Goal: Task Accomplishment & Management: Manage account settings

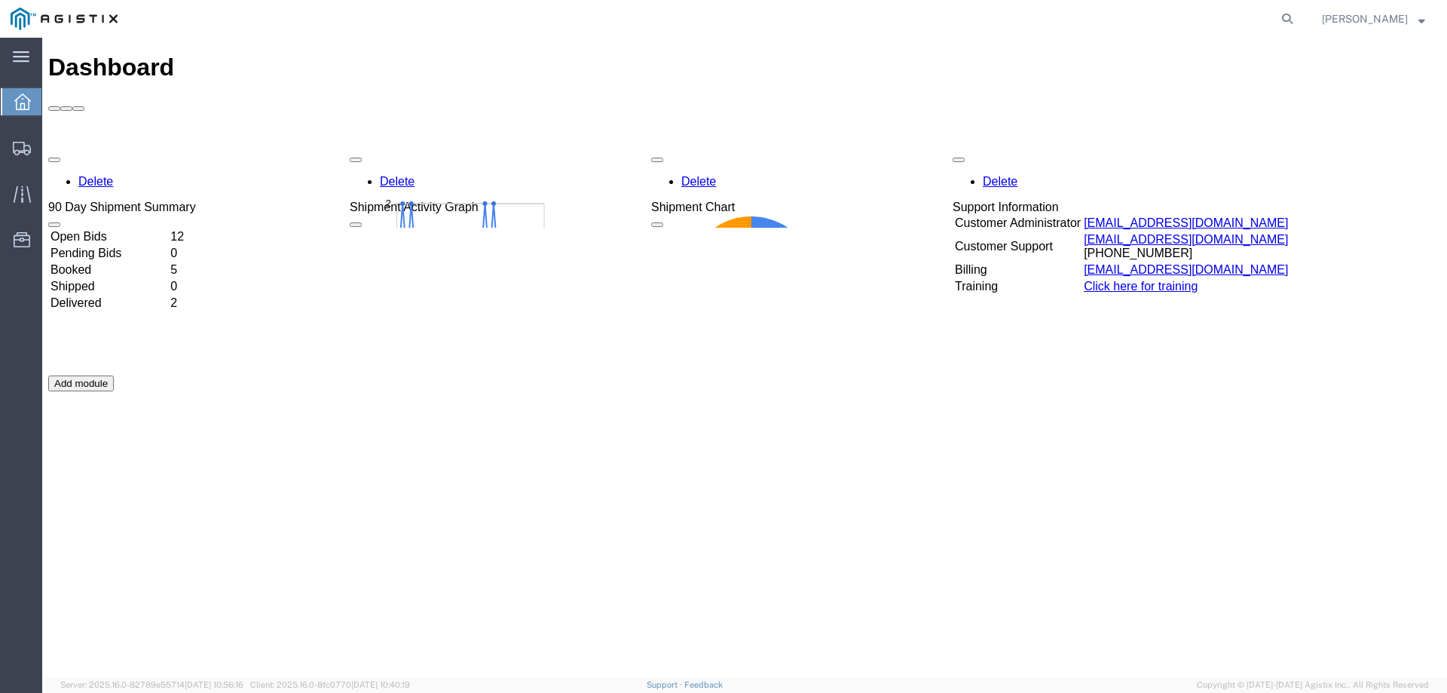
click at [194, 229] on td "12" at bounding box center [182, 236] width 24 height 15
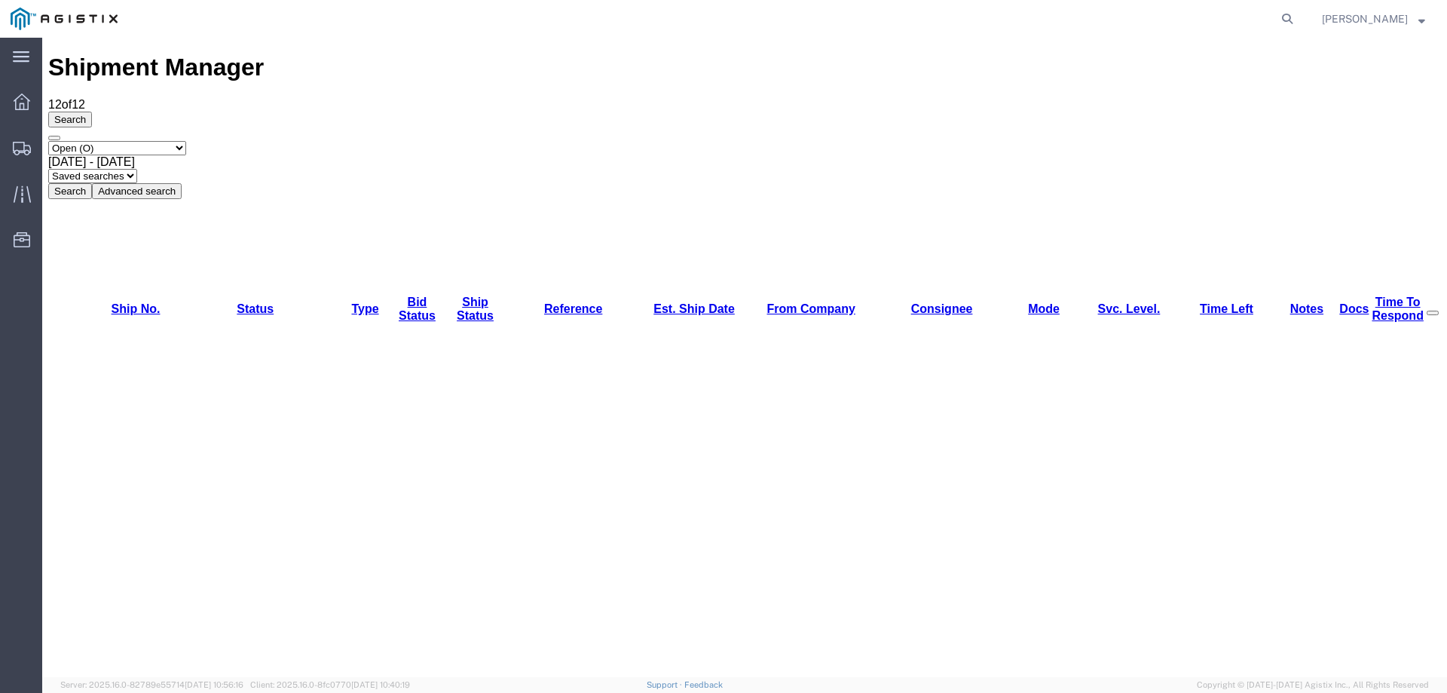
click at [106, 141] on select "Select status Active (AC, O, P) All Approved Awaiting Confirmation (AC) Booked …" at bounding box center [117, 148] width 138 height 14
click at [137, 141] on select "Select status Active (AC, O, P) All Approved Awaiting Confirmation (AC) Booked …" at bounding box center [117, 148] width 138 height 14
click at [26, 103] on icon at bounding box center [22, 101] width 17 height 17
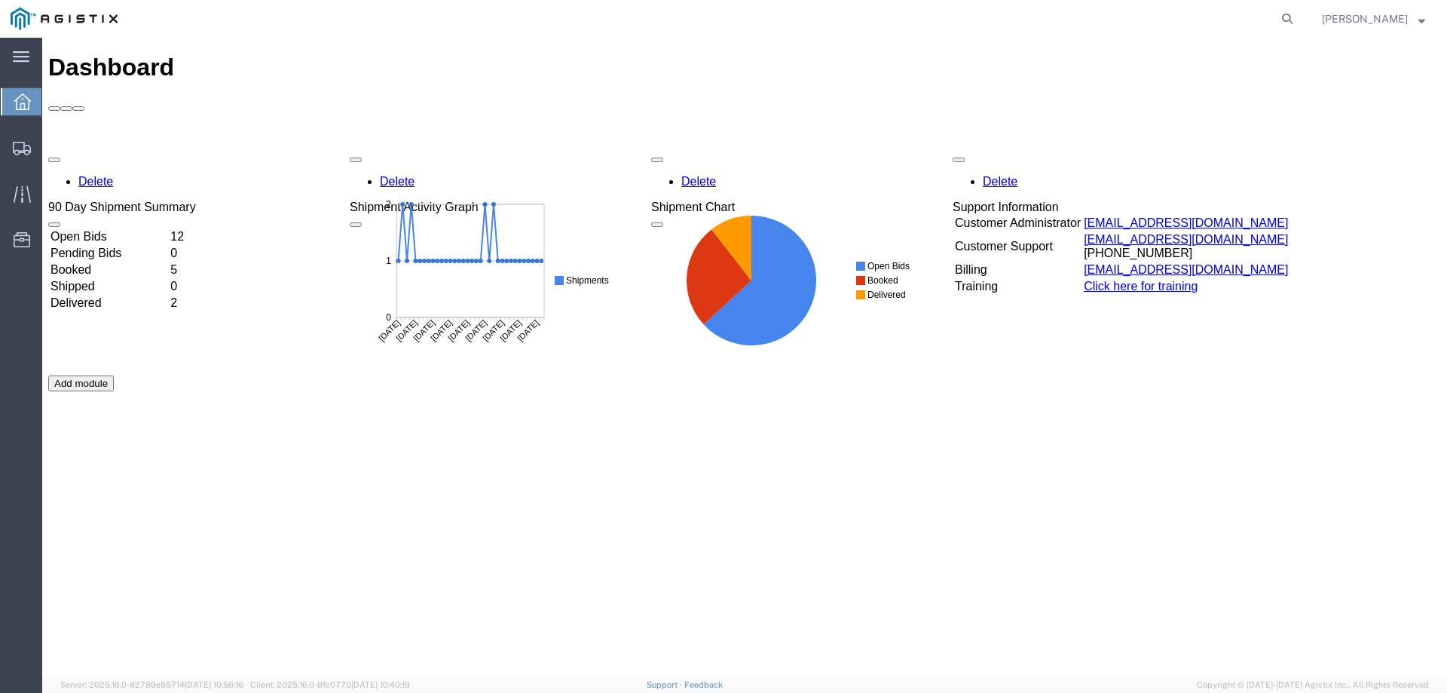
click at [194, 262] on td "5" at bounding box center [182, 269] width 24 height 15
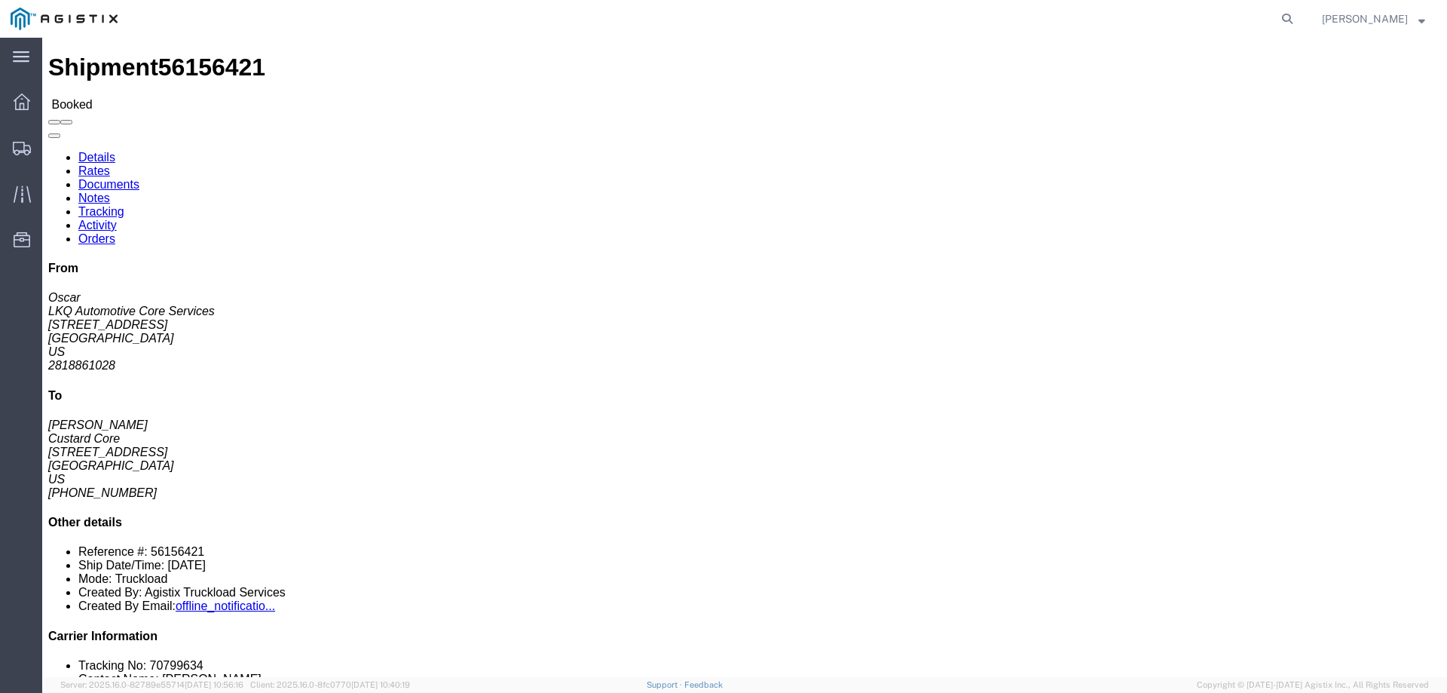
click link "Tracking"
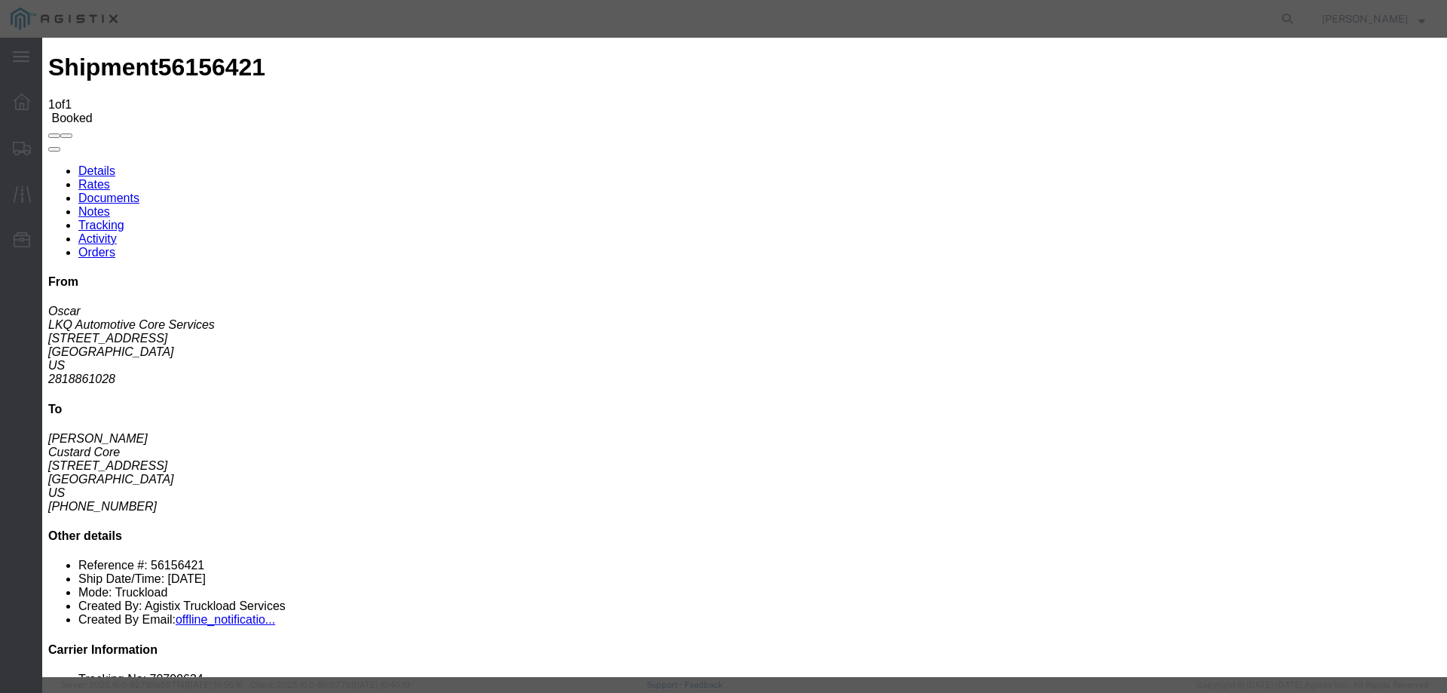
type input "[DATE]"
type input "3:00 PM"
select select "DELIVRED"
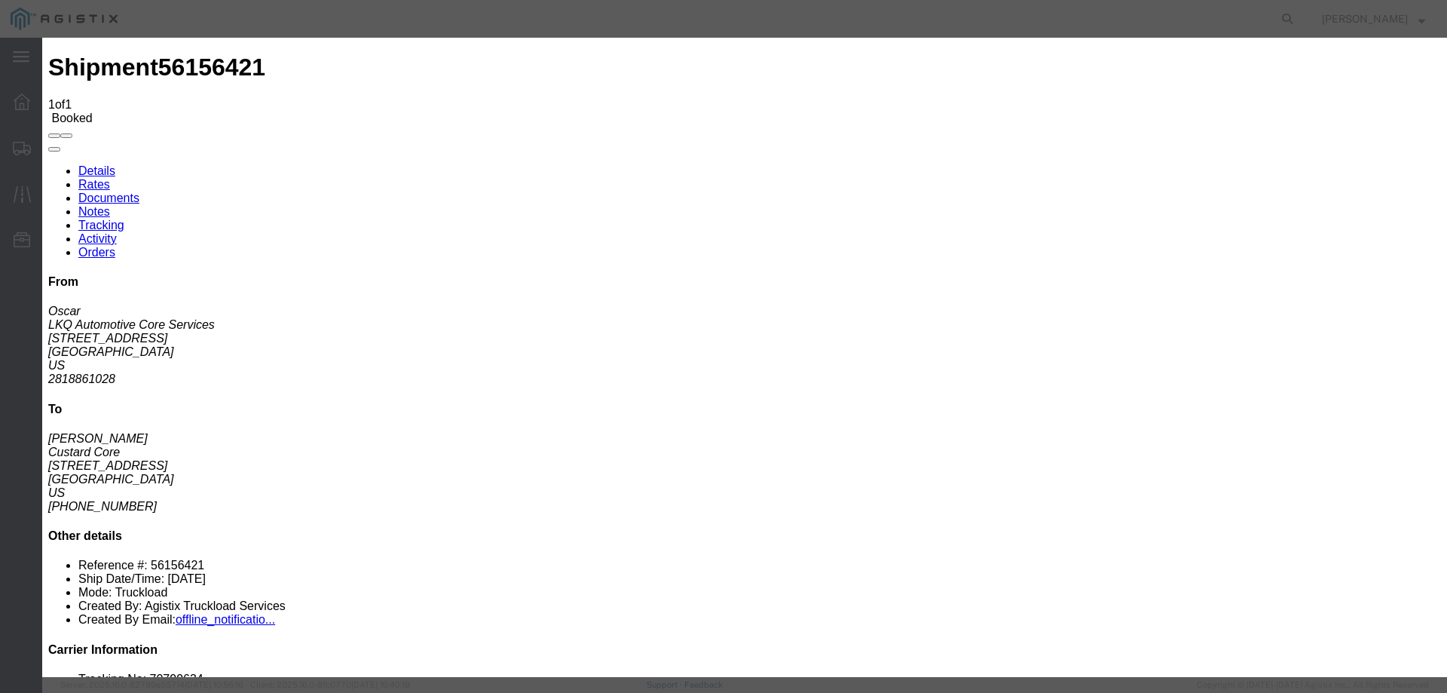
drag, startPoint x: 400, startPoint y: 243, endPoint x: 446, endPoint y: 267, distance: 52.6
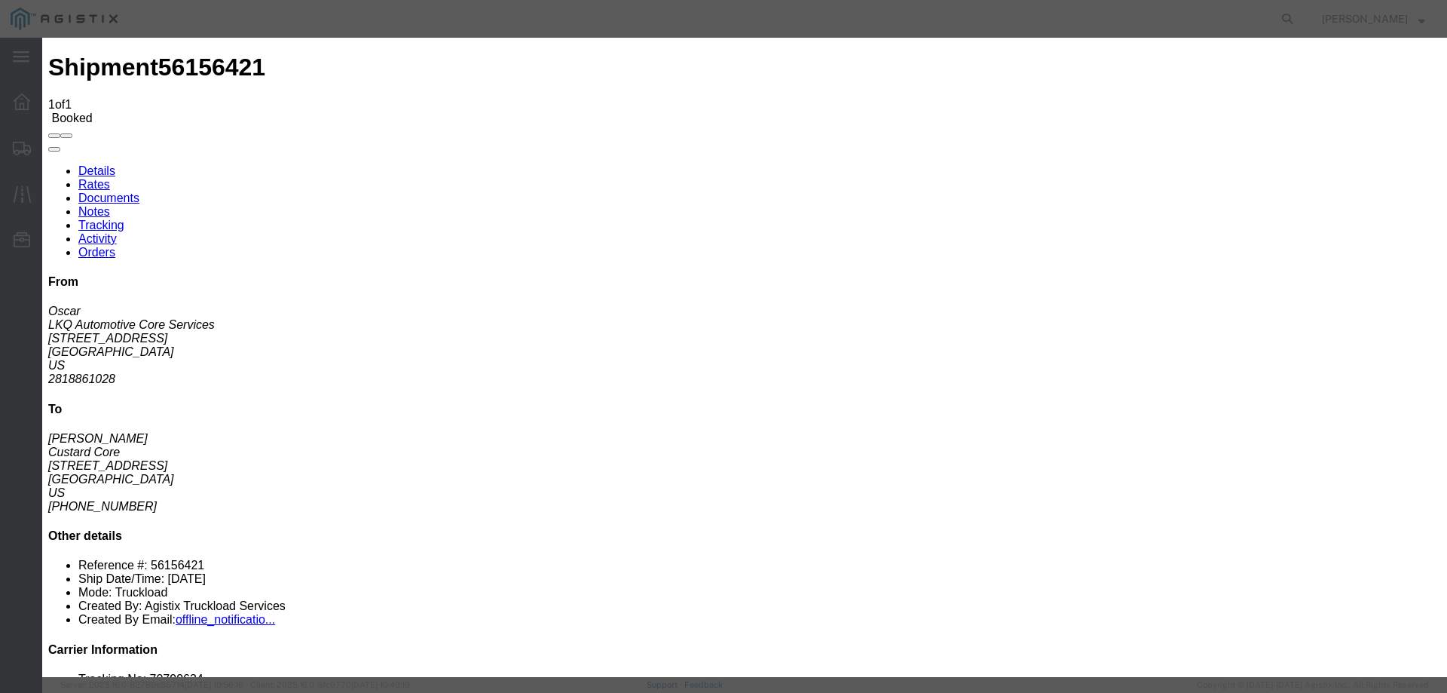
type input "[DATE]"
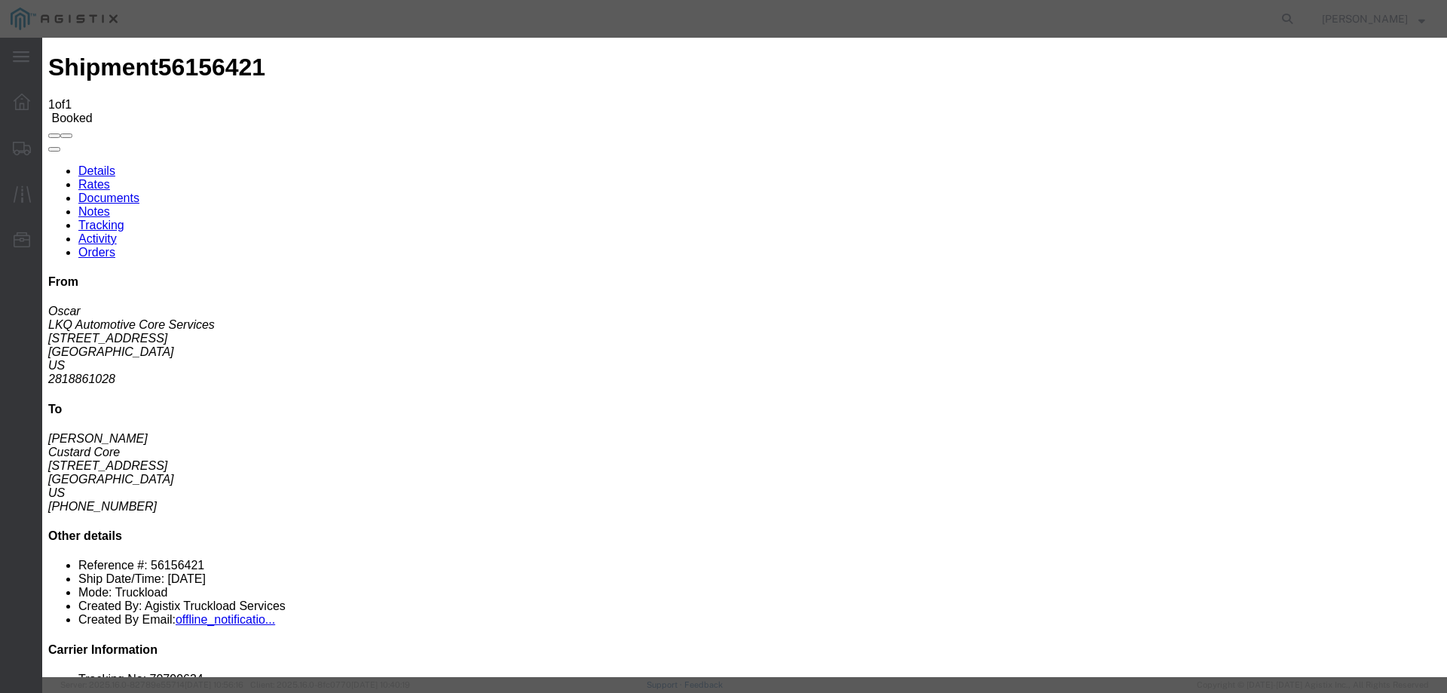
type input "[DATE]"
